Goal: Browse casually: Explore the website without a specific task or goal

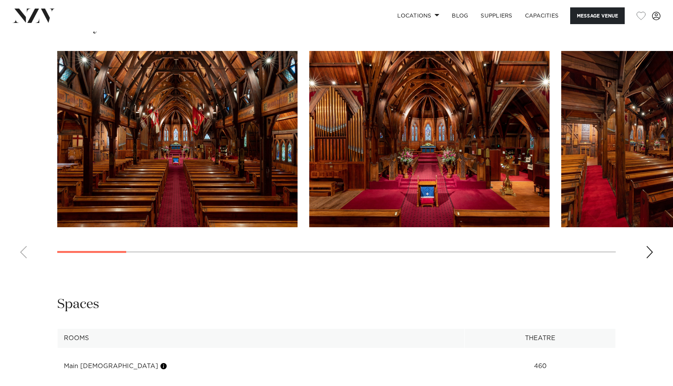
scroll to position [755, 0]
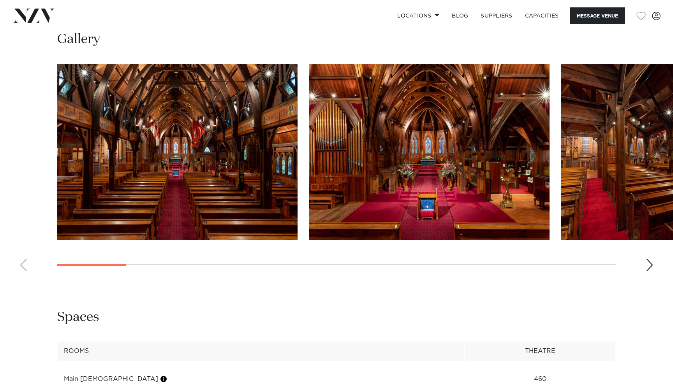
click at [647, 267] on div "Next slide" at bounding box center [650, 265] width 8 height 12
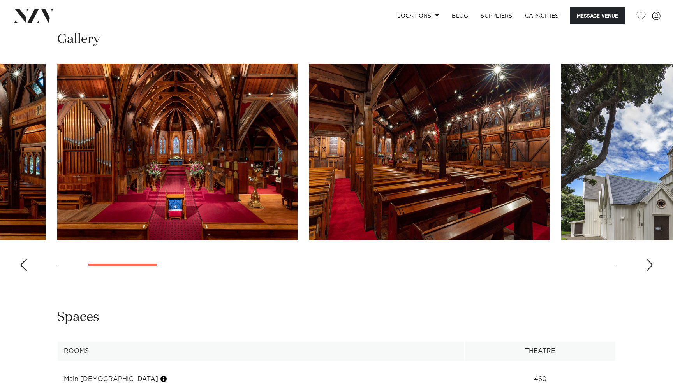
click at [647, 267] on div "Next slide" at bounding box center [650, 265] width 8 height 12
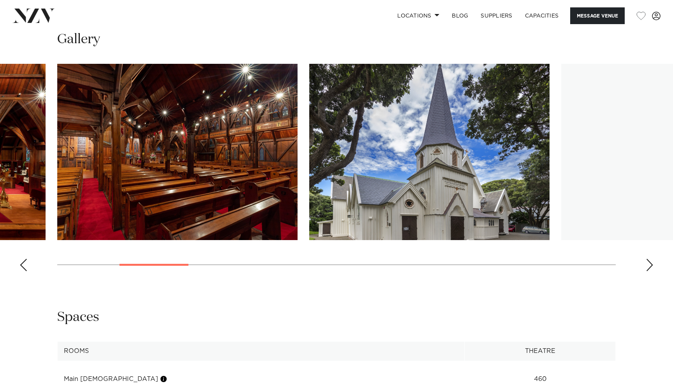
click at [656, 268] on swiper-container at bounding box center [336, 171] width 673 height 214
click at [651, 268] on div "Next slide" at bounding box center [650, 265] width 8 height 12
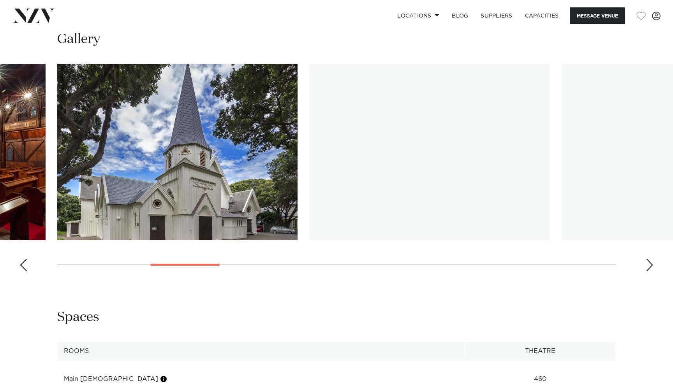
click at [651, 268] on div "Next slide" at bounding box center [650, 265] width 8 height 12
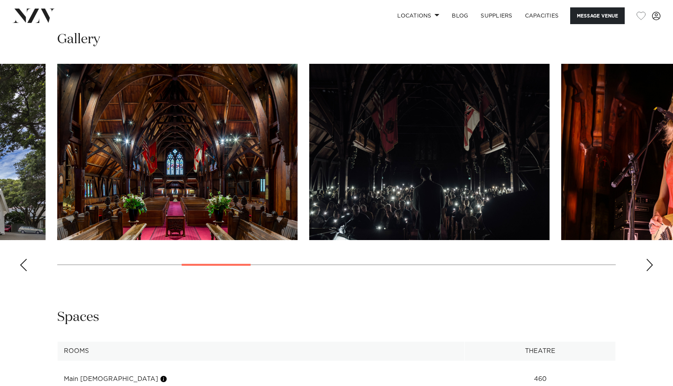
click at [651, 268] on div "Next slide" at bounding box center [650, 265] width 8 height 12
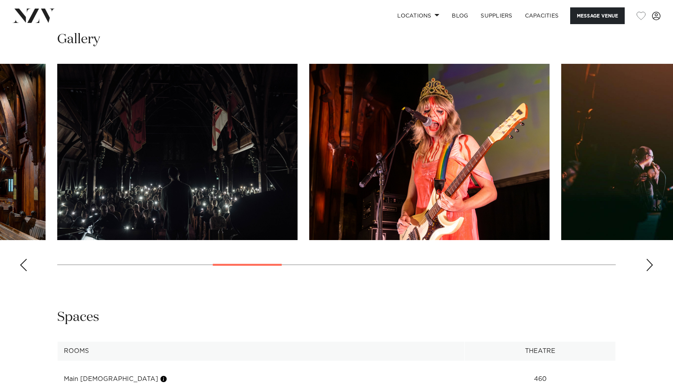
click at [651, 268] on div "Next slide" at bounding box center [650, 265] width 8 height 12
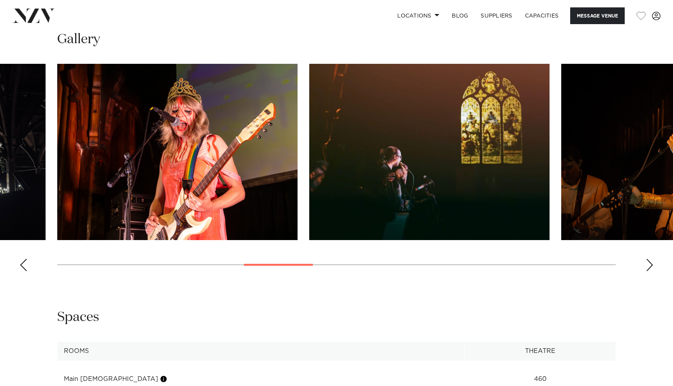
click at [651, 268] on div "Next slide" at bounding box center [650, 265] width 8 height 12
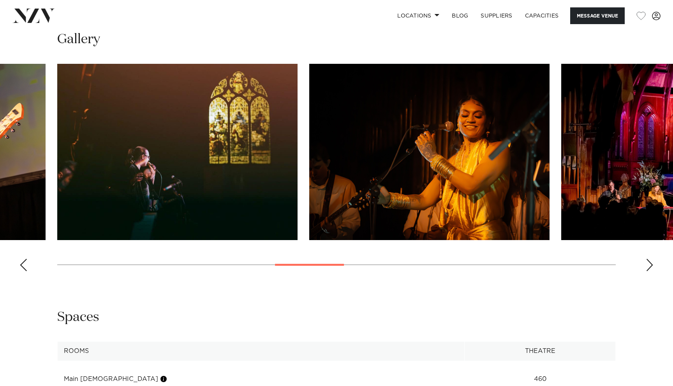
click at [651, 268] on div "Next slide" at bounding box center [650, 265] width 8 height 12
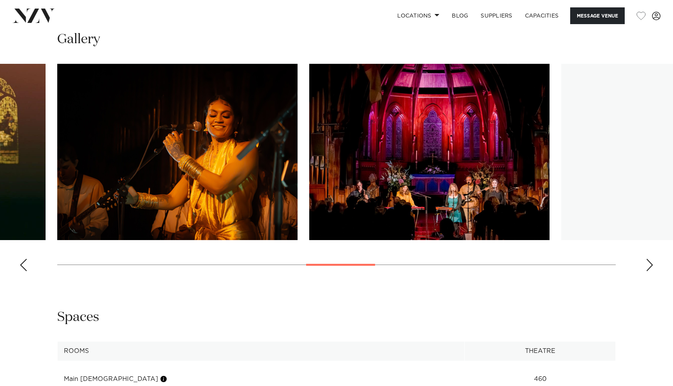
click at [651, 268] on div "Next slide" at bounding box center [650, 265] width 8 height 12
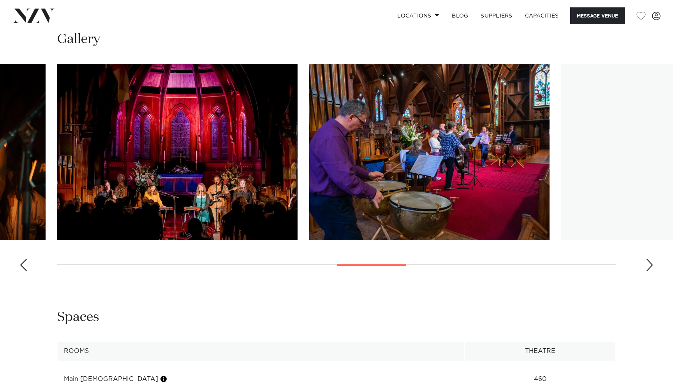
click at [651, 268] on div "Next slide" at bounding box center [650, 265] width 8 height 12
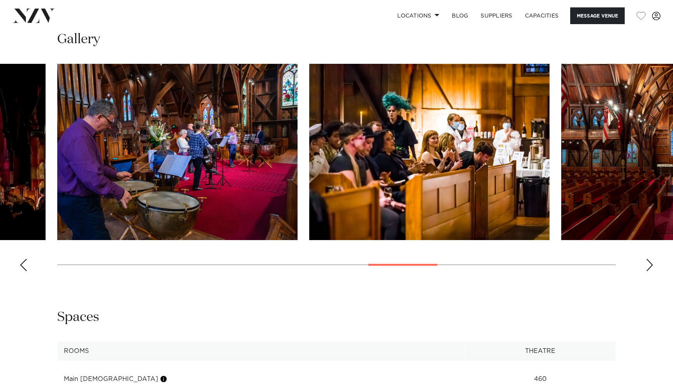
click at [651, 268] on div "Next slide" at bounding box center [650, 265] width 8 height 12
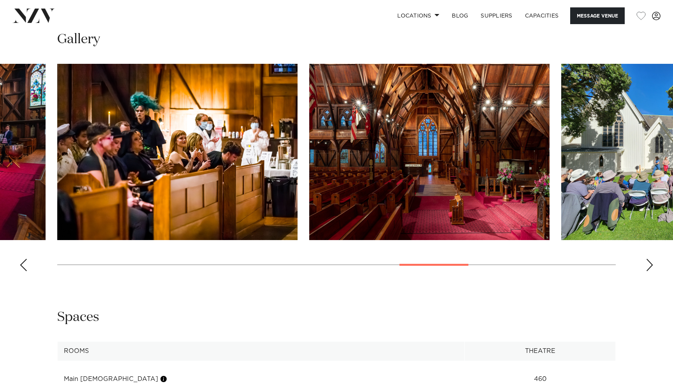
click at [651, 268] on div "Next slide" at bounding box center [650, 265] width 8 height 12
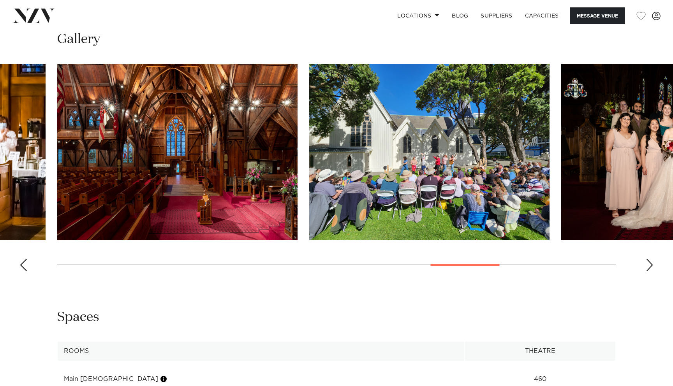
click at [651, 268] on div "Next slide" at bounding box center [650, 265] width 8 height 12
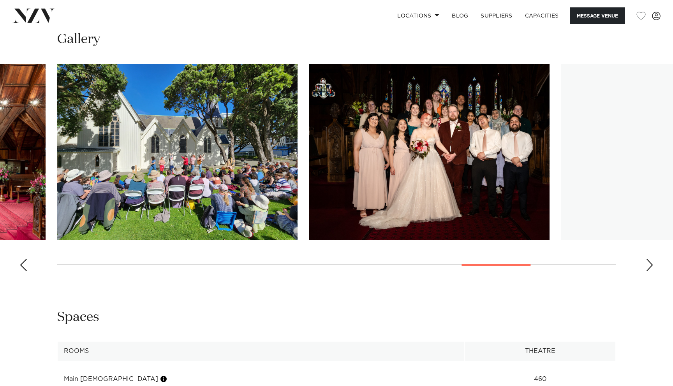
click at [651, 268] on div "Next slide" at bounding box center [650, 265] width 8 height 12
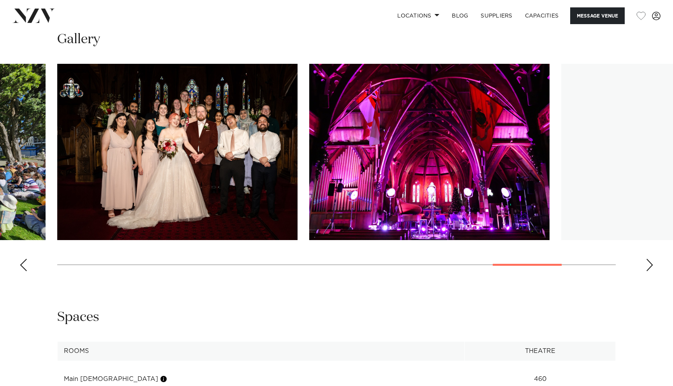
click at [651, 268] on div "Next slide" at bounding box center [650, 265] width 8 height 12
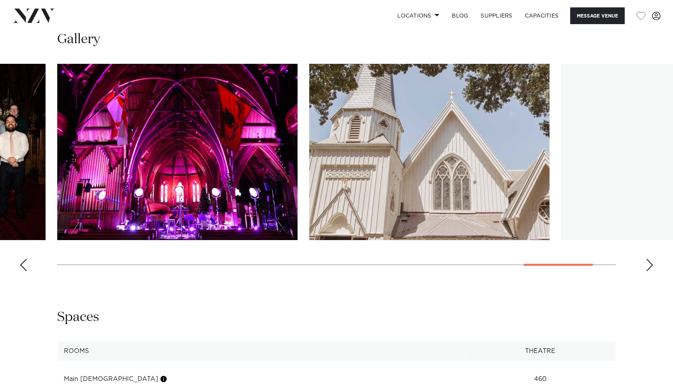
click at [651, 268] on div "Next slide" at bounding box center [650, 265] width 8 height 12
